Goal: Transaction & Acquisition: Subscribe to service/newsletter

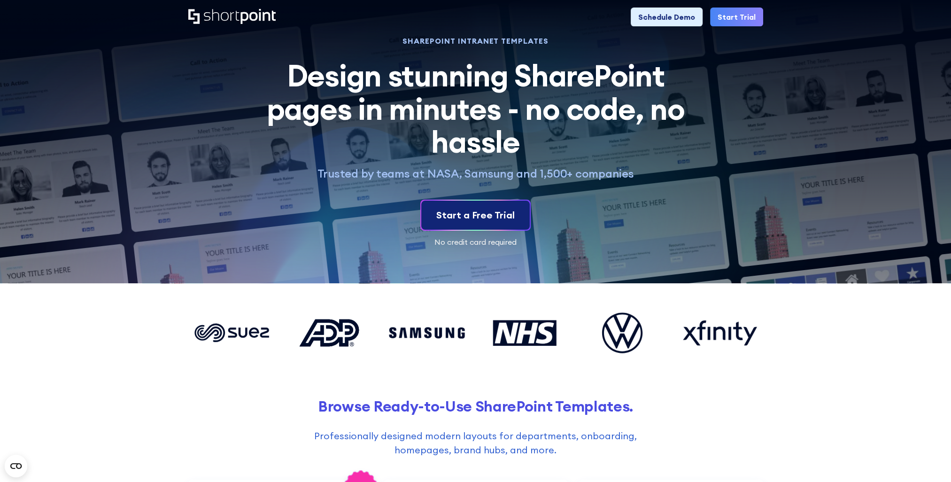
click at [471, 209] on div "Start a Free Trial" at bounding box center [475, 215] width 78 height 14
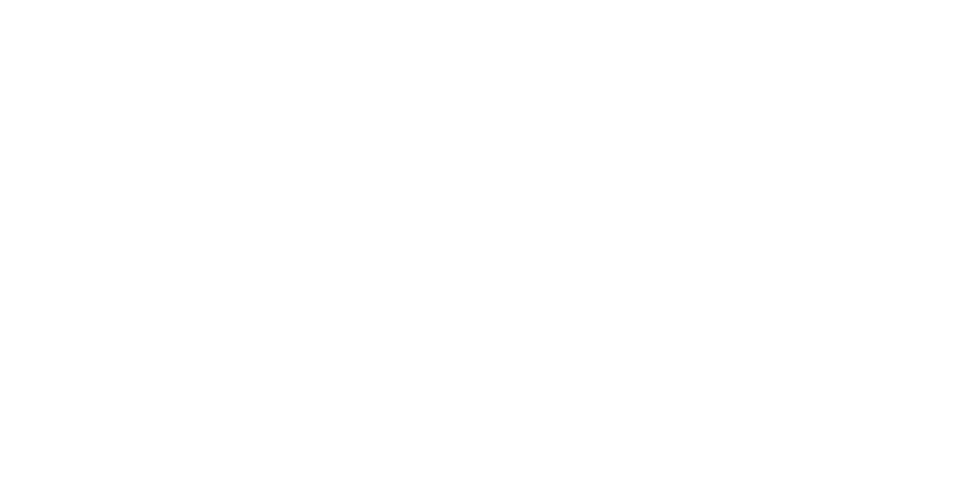
select select "+886"
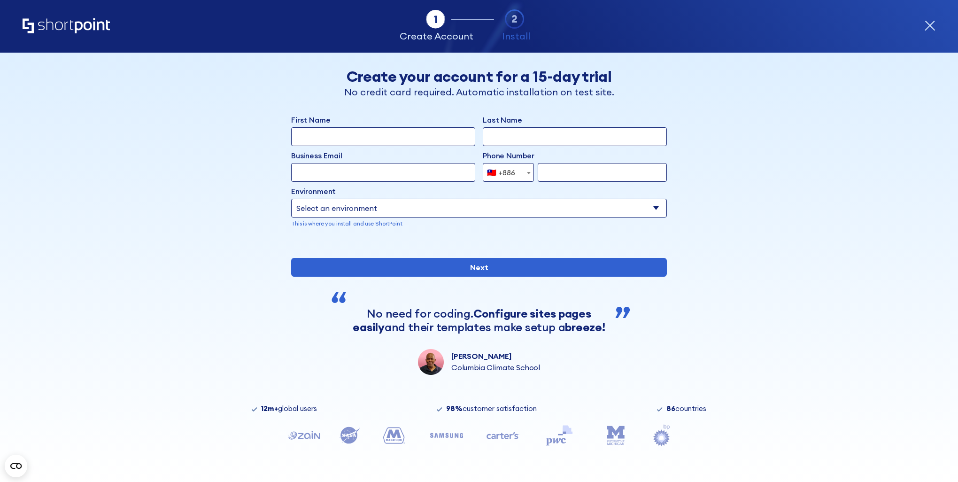
click at [330, 142] on input "First Name" at bounding box center [383, 136] width 184 height 19
type input "ㄗ"
type input "Y"
type input "Ya-Ju"
click at [516, 137] on input "Last Name" at bounding box center [575, 136] width 184 height 19
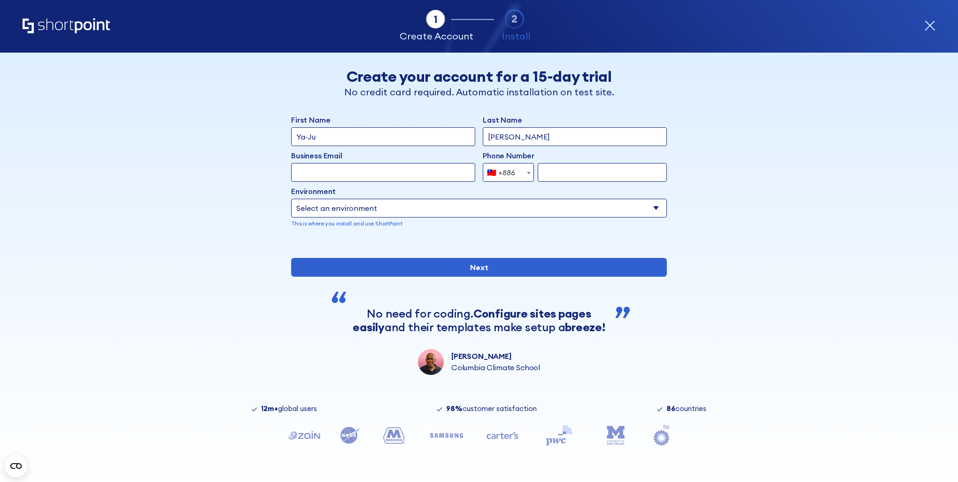
type input "[PERSON_NAME]"
click at [409, 168] on input "Business Email" at bounding box center [383, 172] width 184 height 19
type input "[EMAIL_ADDRESS][DOMAIN_NAME]"
click at [553, 173] on input "form" at bounding box center [602, 172] width 129 height 19
type input "916169353"
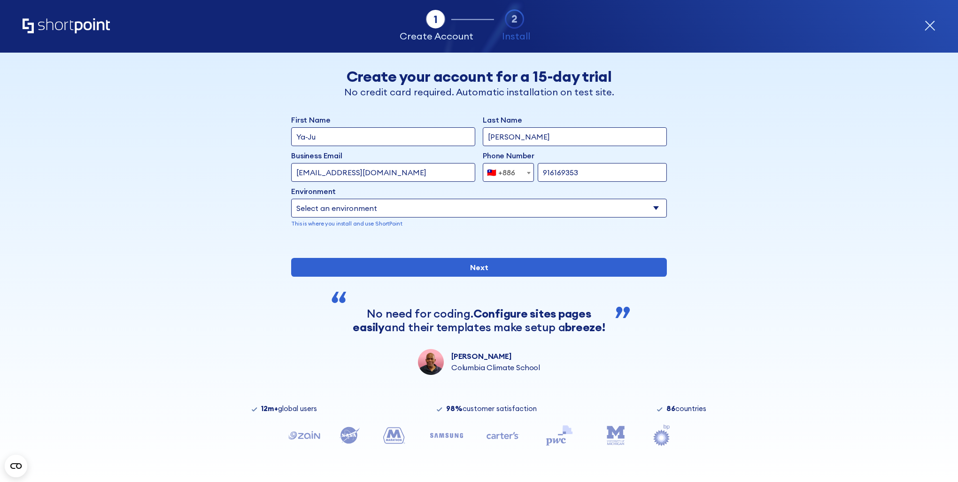
click at [515, 215] on select "Select an environment Microsoft 365 SharePoint Online SharePoint 2019 (On-Premi…" at bounding box center [479, 208] width 376 height 19
select select "SharePoint Online"
click at [291, 199] on select "Select an environment Microsoft 365 SharePoint Online SharePoint 2019 (On-Premi…" at bounding box center [479, 208] width 376 height 19
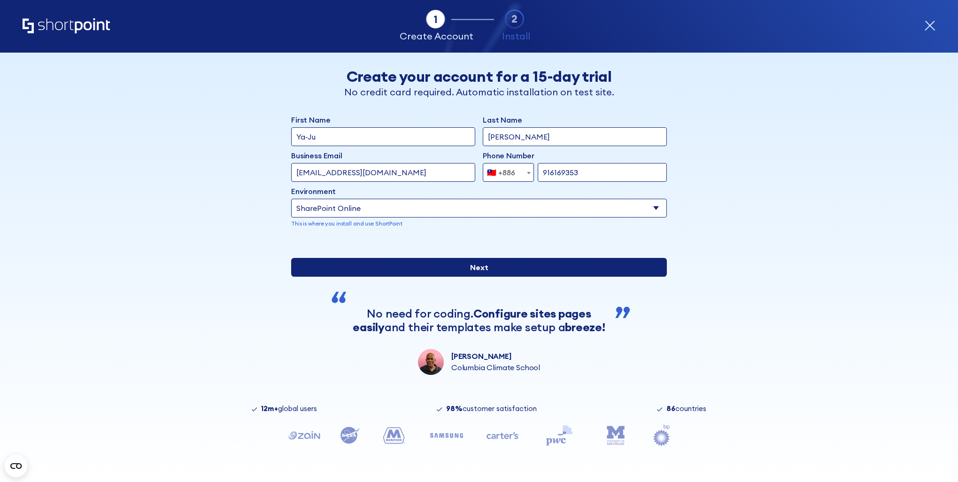
click at [475, 276] on input "Next" at bounding box center [479, 267] width 376 height 19
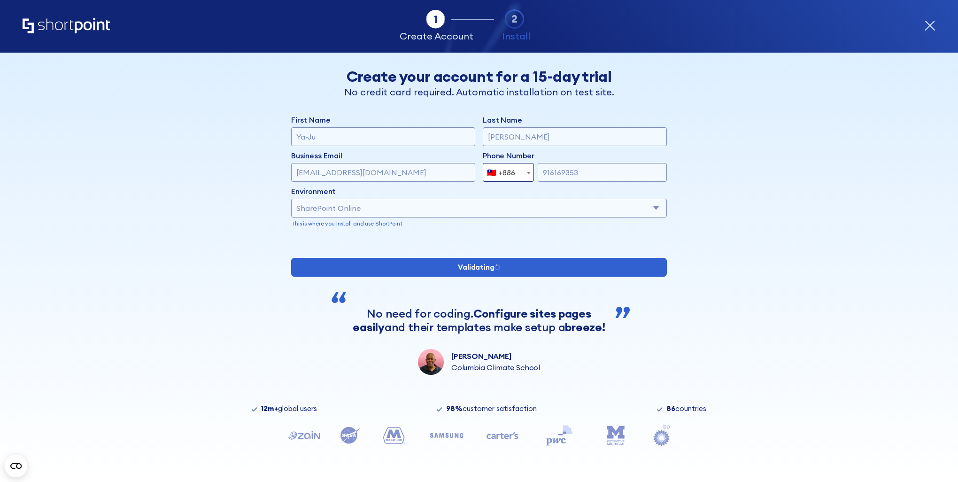
type input "Ya-Ju"
